Goal: Transaction & Acquisition: Purchase product/service

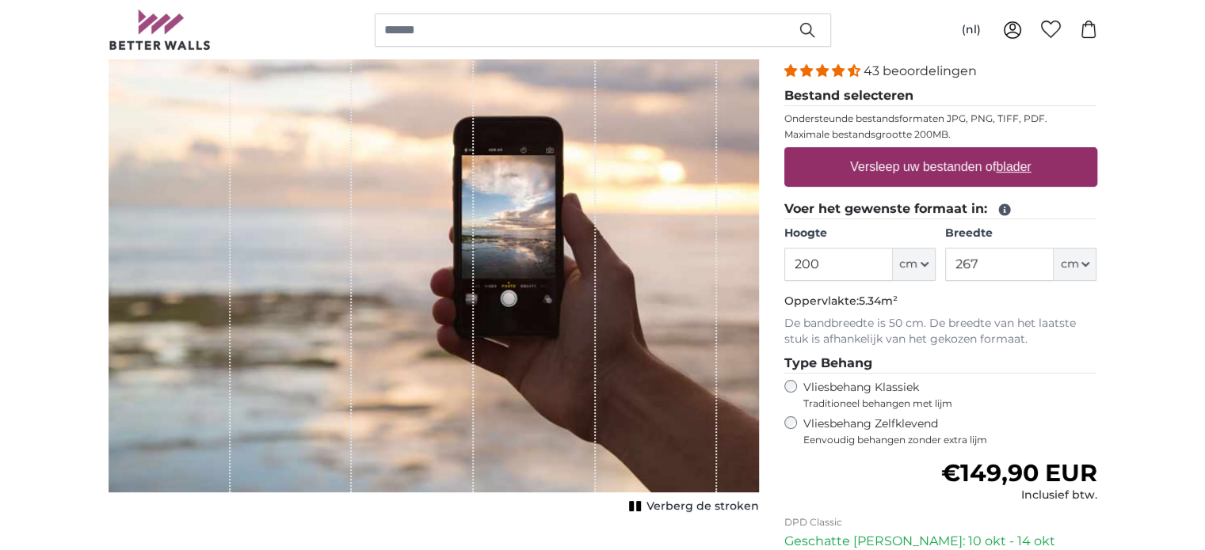
scroll to position [215, 0]
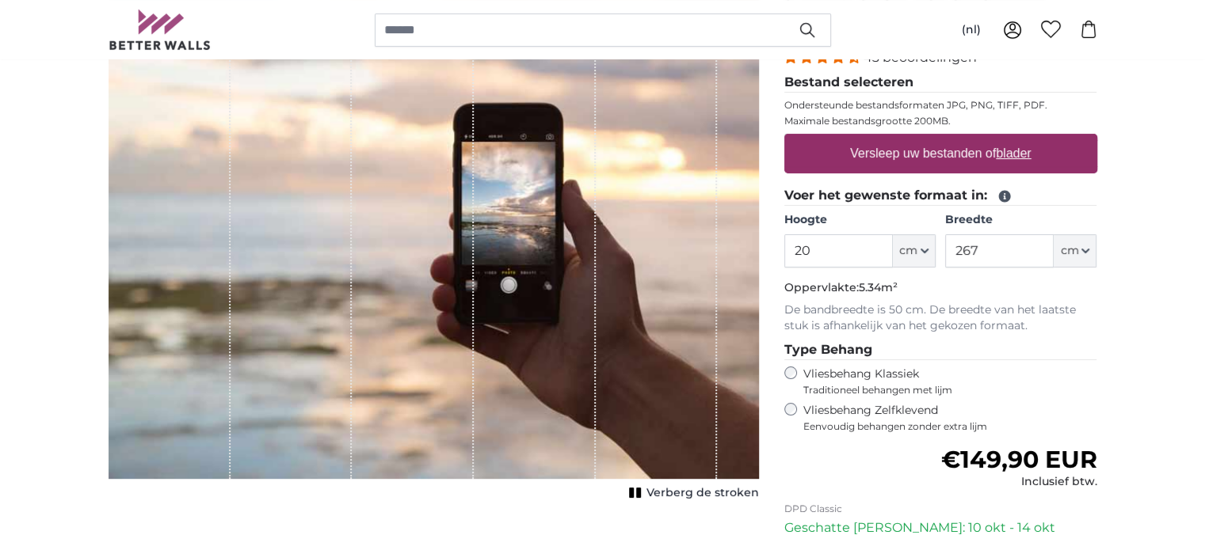
type input "2"
type input "345"
click at [969, 154] on label "Versleep uw bestanden of blader" at bounding box center [940, 154] width 194 height 32
click at [969, 139] on input "Versleep uw bestanden of blader" at bounding box center [940, 136] width 313 height 5
type input "**********"
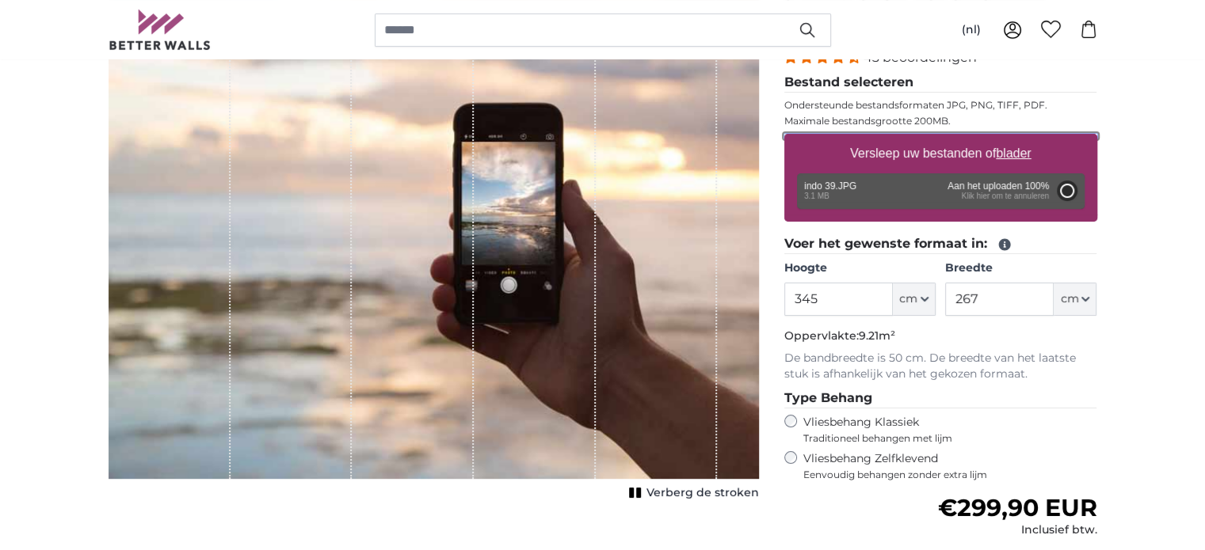
type input "200"
type input "266"
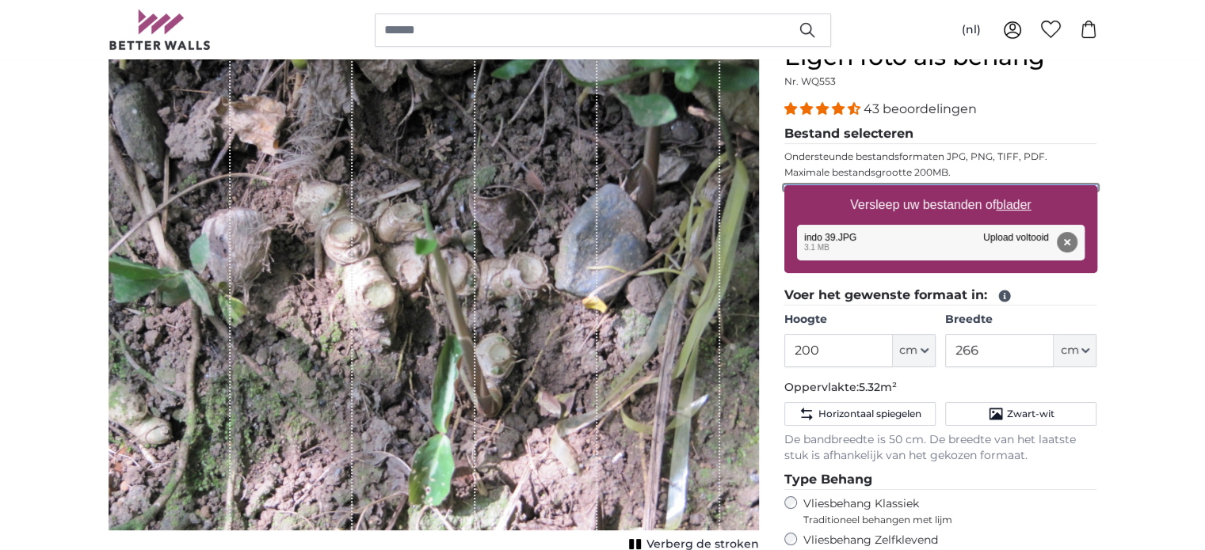
scroll to position [164, 0]
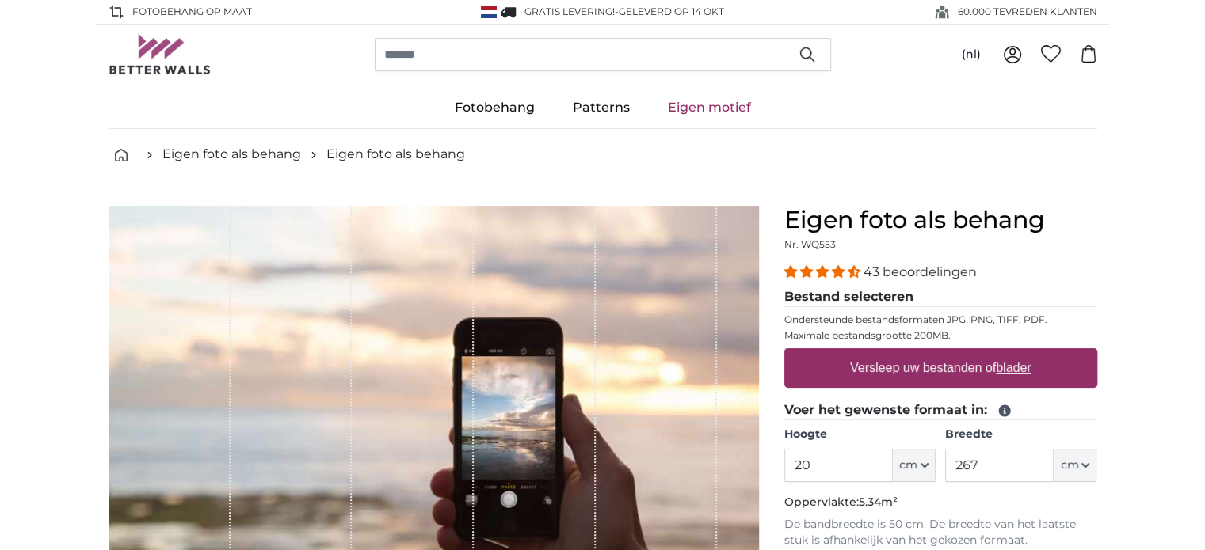
type input "2"
type input "345"
click at [977, 367] on label "Versleep uw bestanden of blader" at bounding box center [940, 368] width 194 height 32
click at [977, 353] on input "Versleep uw bestanden of blader" at bounding box center [940, 350] width 313 height 5
type input "**********"
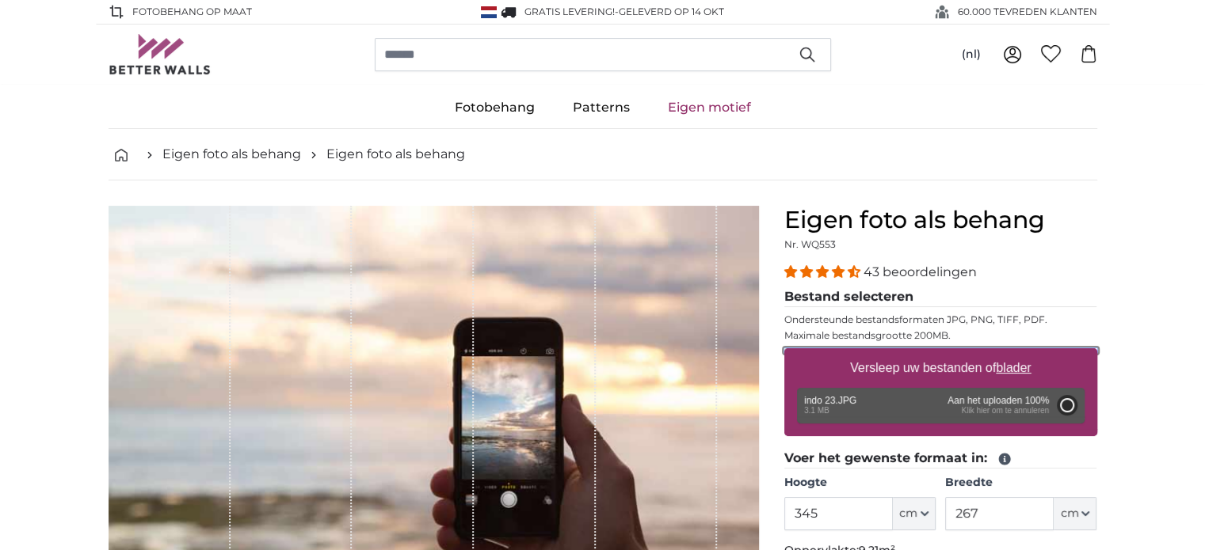
type input "200"
type input "266"
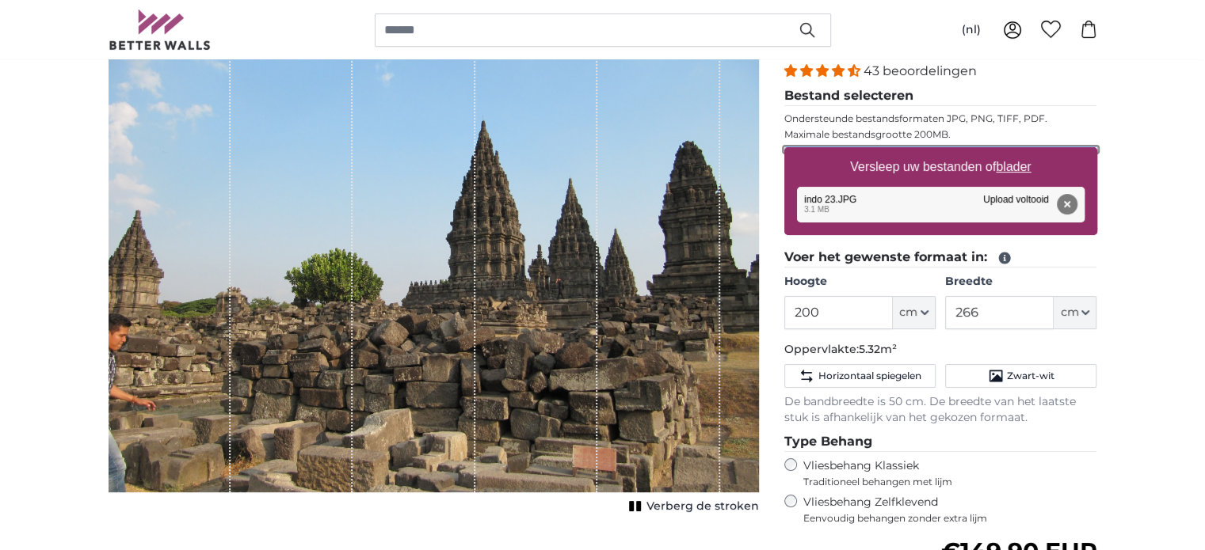
scroll to position [195, 0]
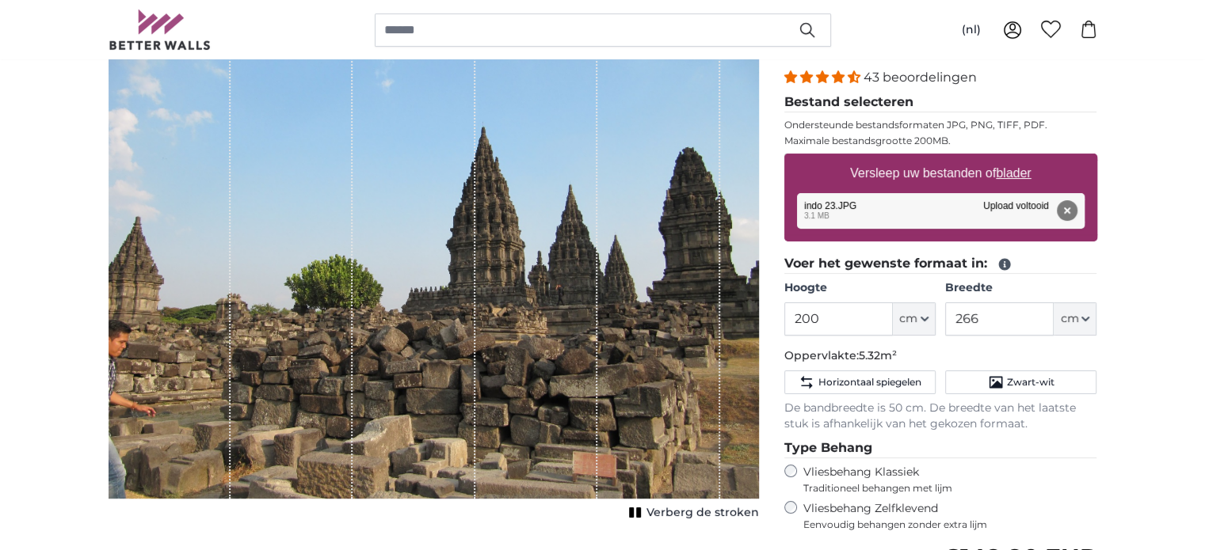
click at [672, 512] on span "Verberg de stroken" at bounding box center [702, 513] width 112 height 16
click at [483, 356] on img "1 of 1" at bounding box center [434, 255] width 650 height 488
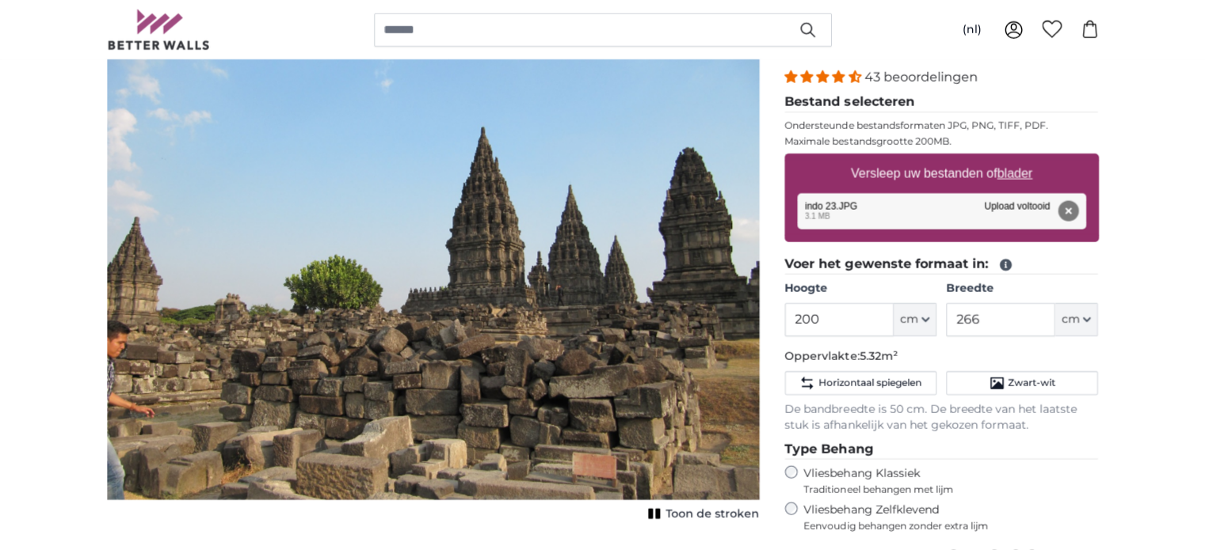
scroll to position [194, 0]
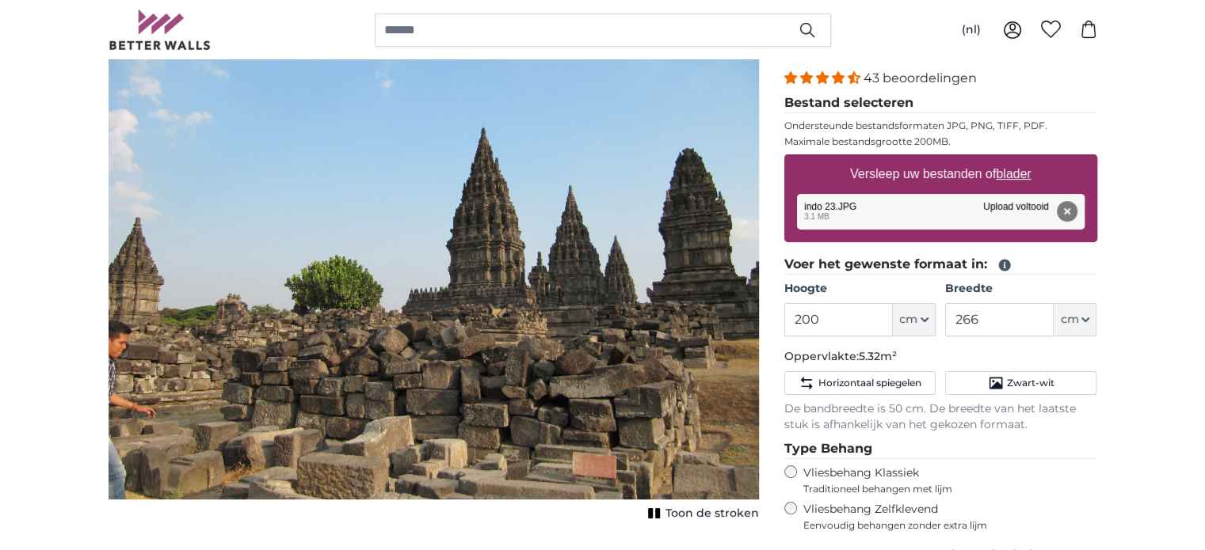
click at [1022, 168] on u "blader" at bounding box center [1013, 173] width 35 height 13
click at [1022, 159] on input "Versleep uw bestanden of blader" at bounding box center [940, 156] width 313 height 5
type input "**********"
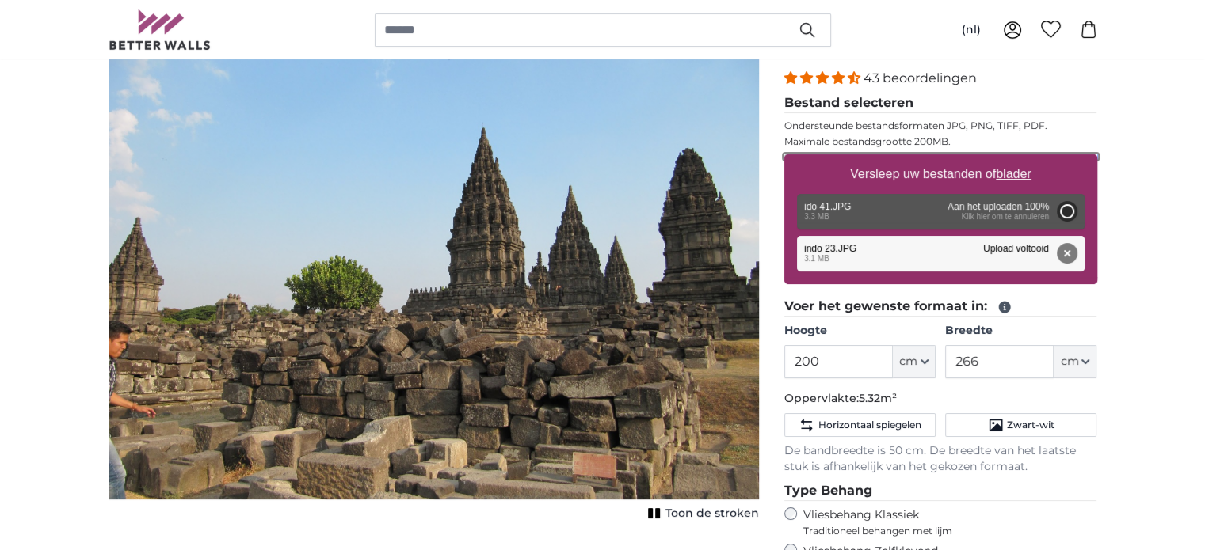
type input "150"
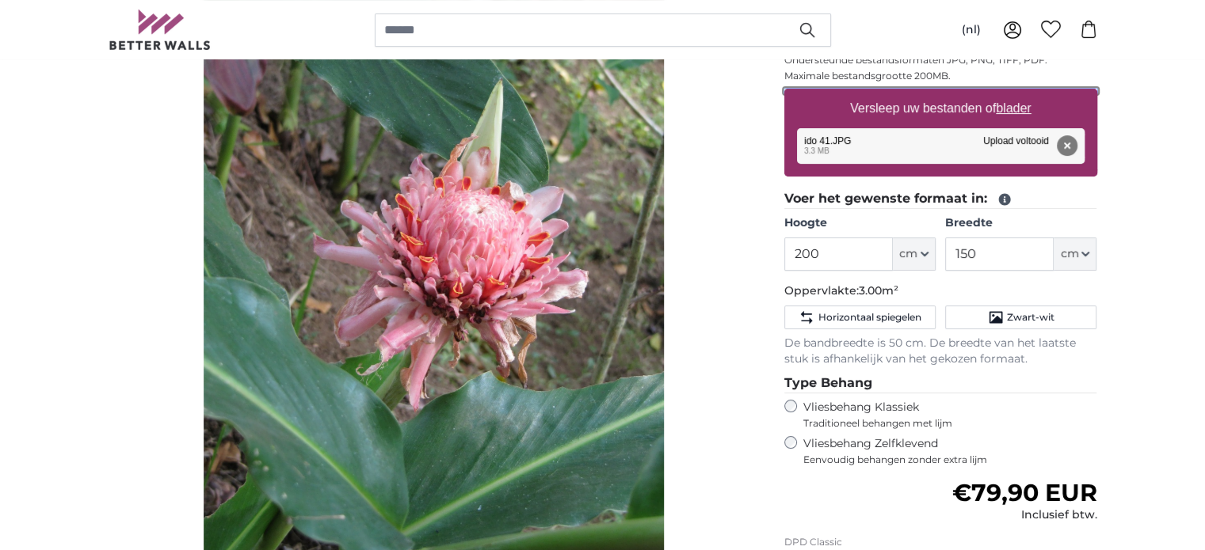
scroll to position [258, 0]
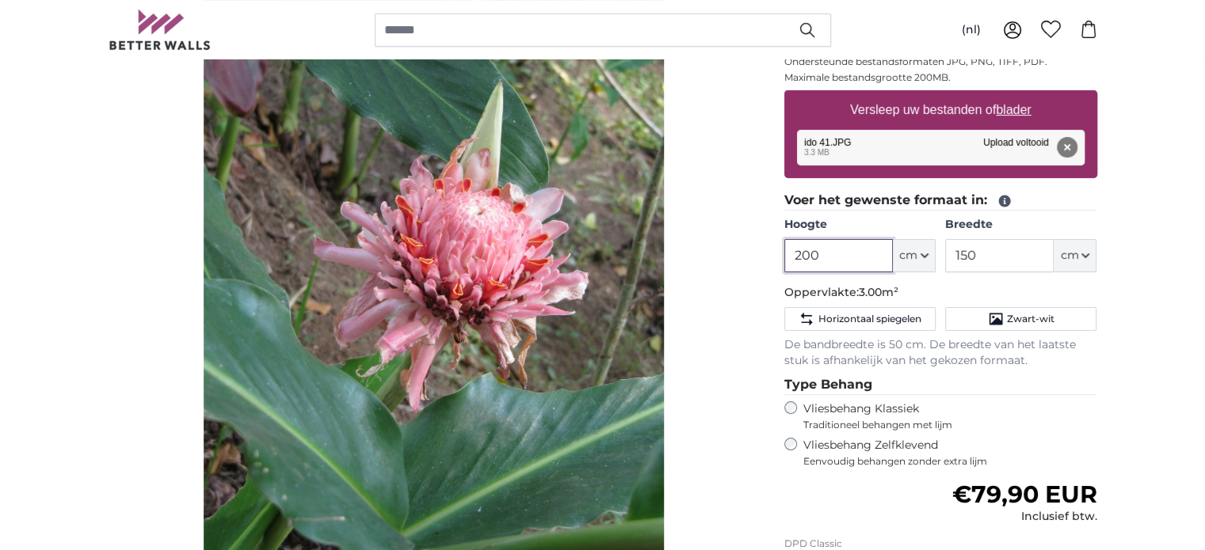
click at [815, 253] on input "200" at bounding box center [838, 255] width 109 height 33
type input "2"
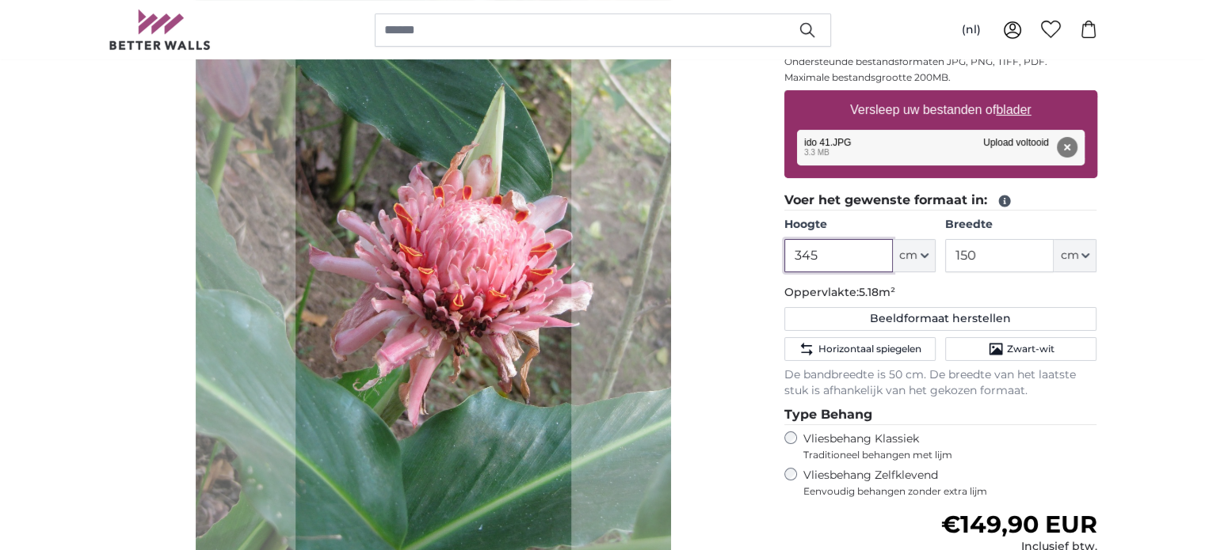
type input "345"
click at [979, 253] on input "150" at bounding box center [999, 255] width 109 height 33
type input "1"
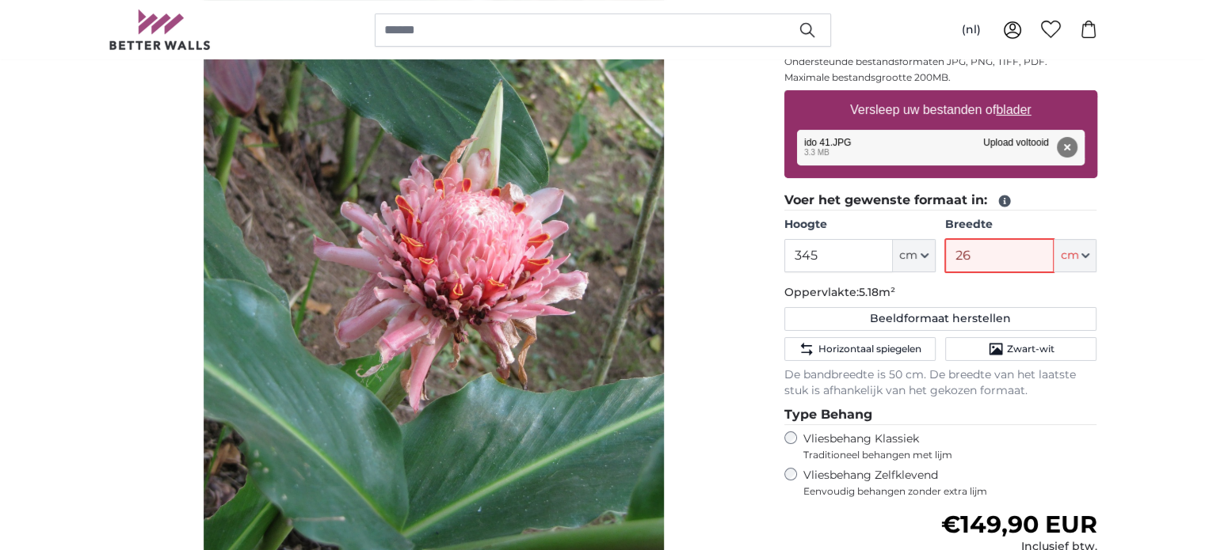
type input "267"
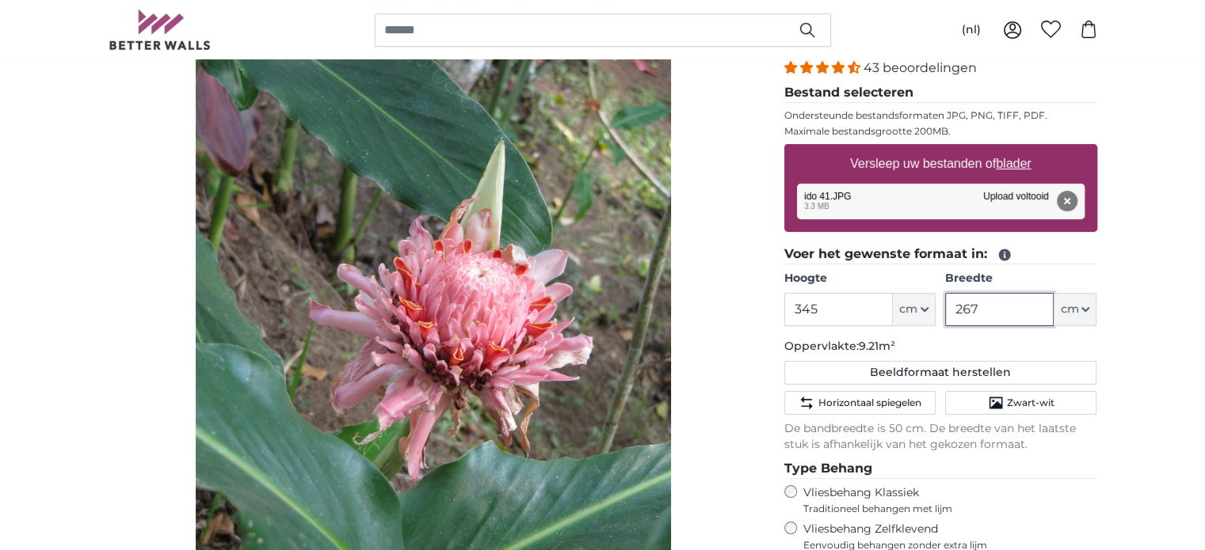
scroll to position [185, 0]
